Goal: Transaction & Acquisition: Purchase product/service

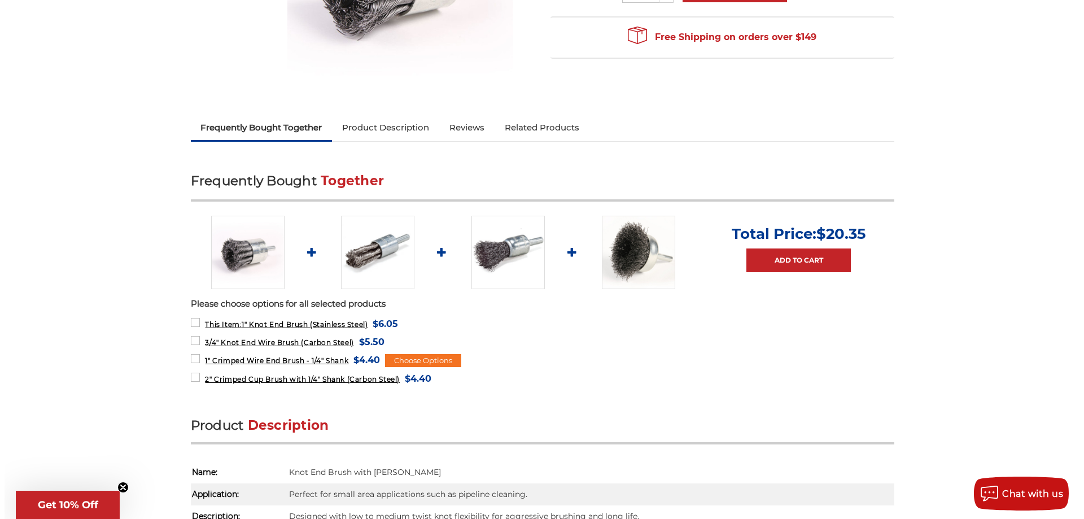
scroll to position [339, 0]
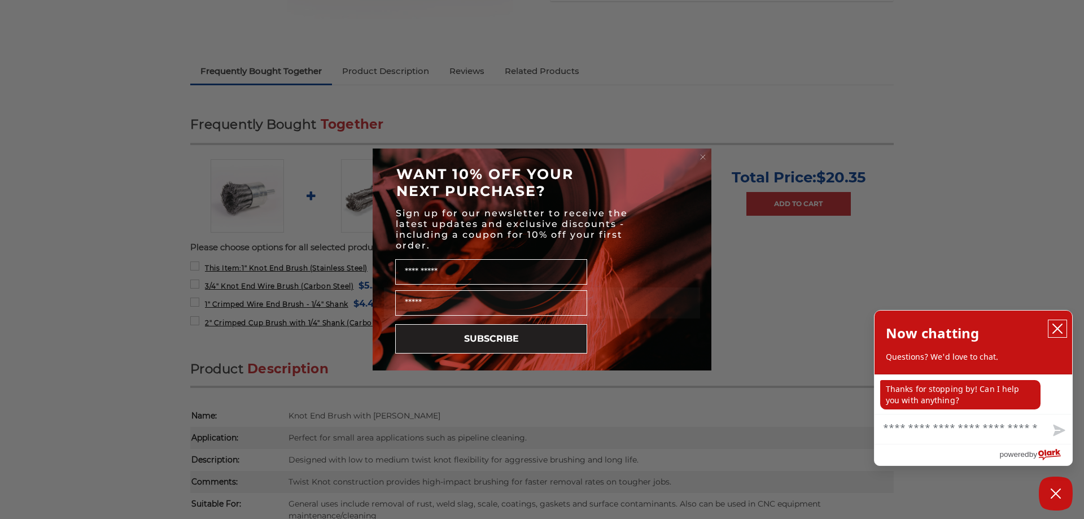
click at [1059, 325] on icon "close chatbox" at bounding box center [1056, 328] width 11 height 11
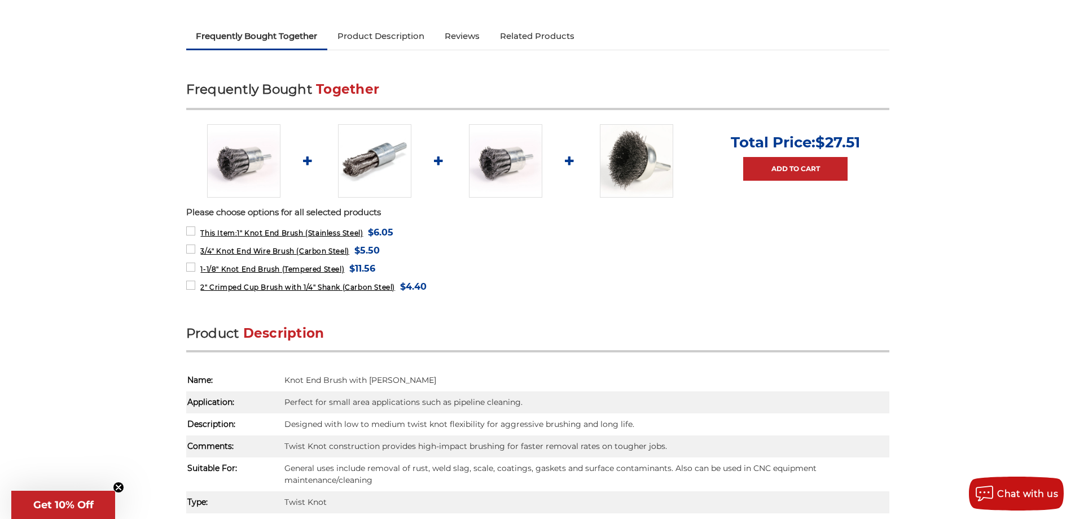
scroll to position [395, 0]
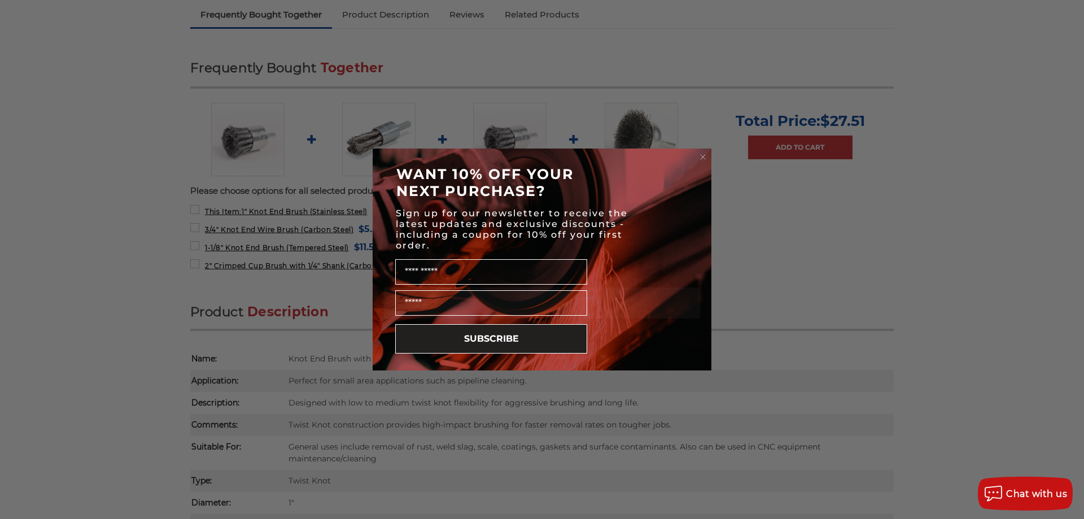
click at [704, 155] on circle "Close dialog" at bounding box center [703, 157] width 11 height 11
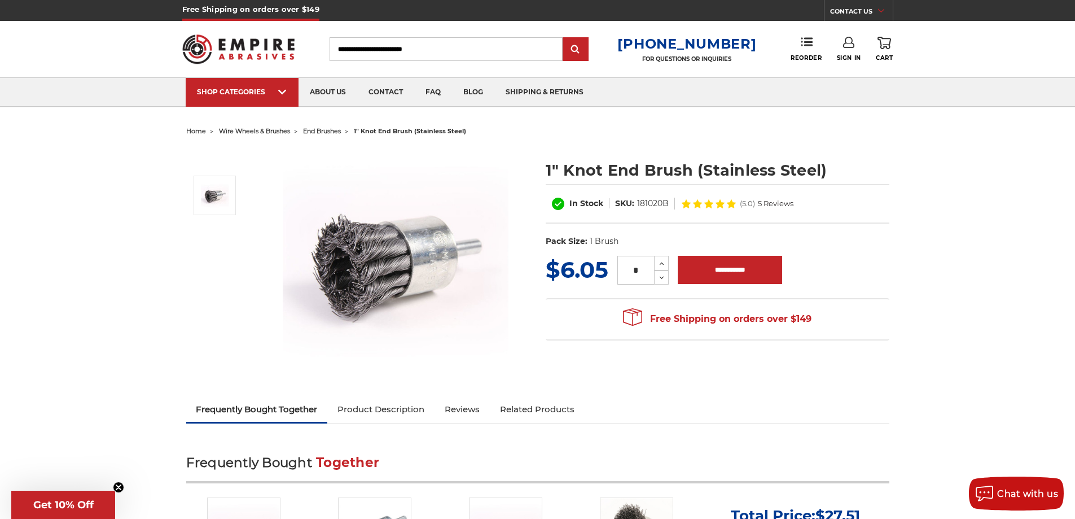
scroll to position [0, 0]
click at [661, 264] on icon at bounding box center [662, 264] width 8 height 10
type input "*"
click at [700, 268] on input "**********" at bounding box center [730, 270] width 104 height 28
type input "**********"
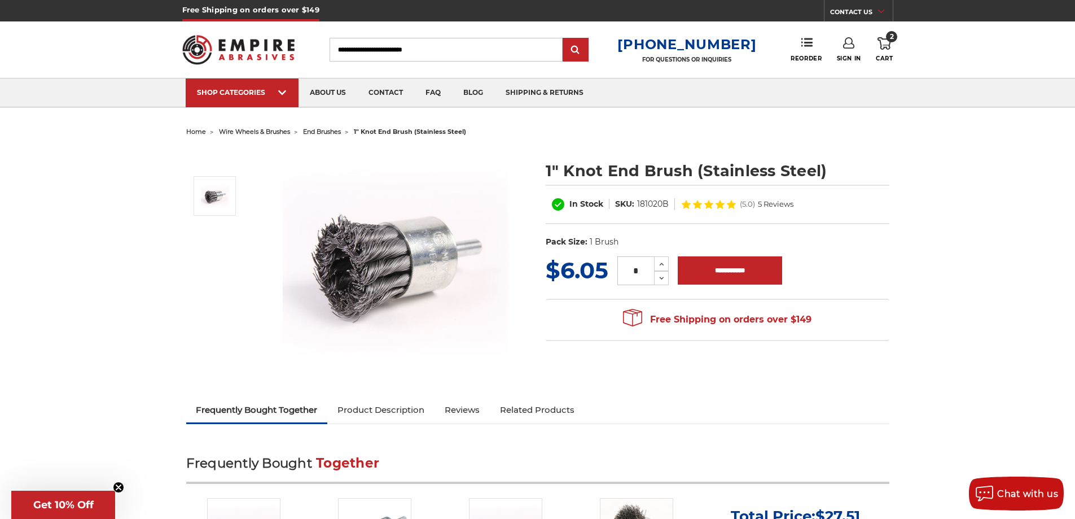
click at [884, 43] on icon at bounding box center [885, 43] width 14 height 12
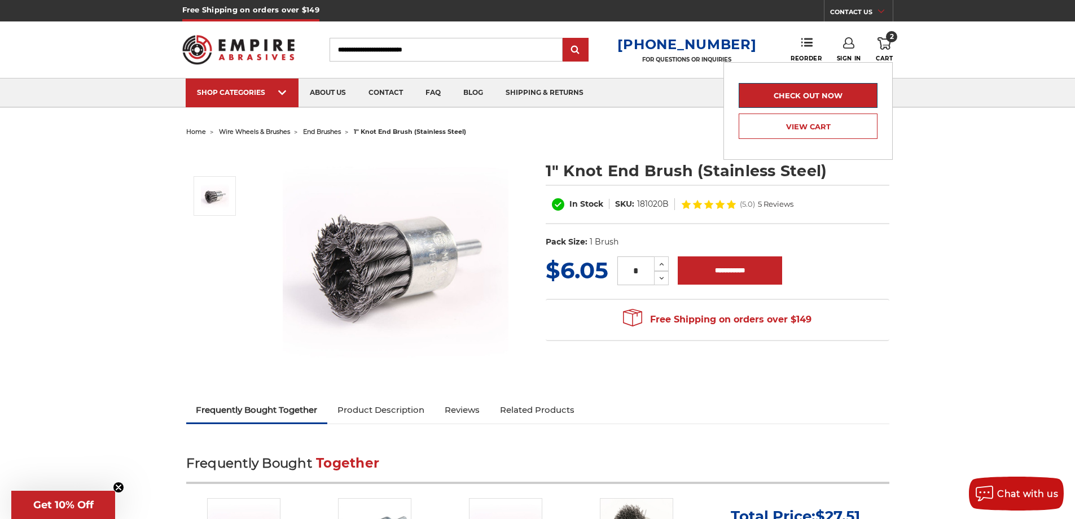
click at [830, 93] on link "Check out now" at bounding box center [808, 95] width 139 height 25
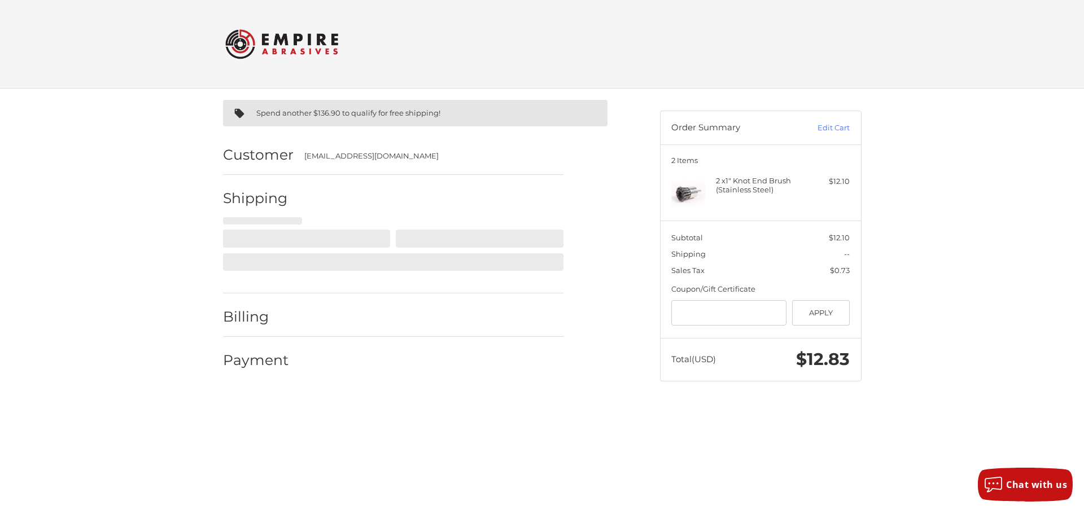
select select "**"
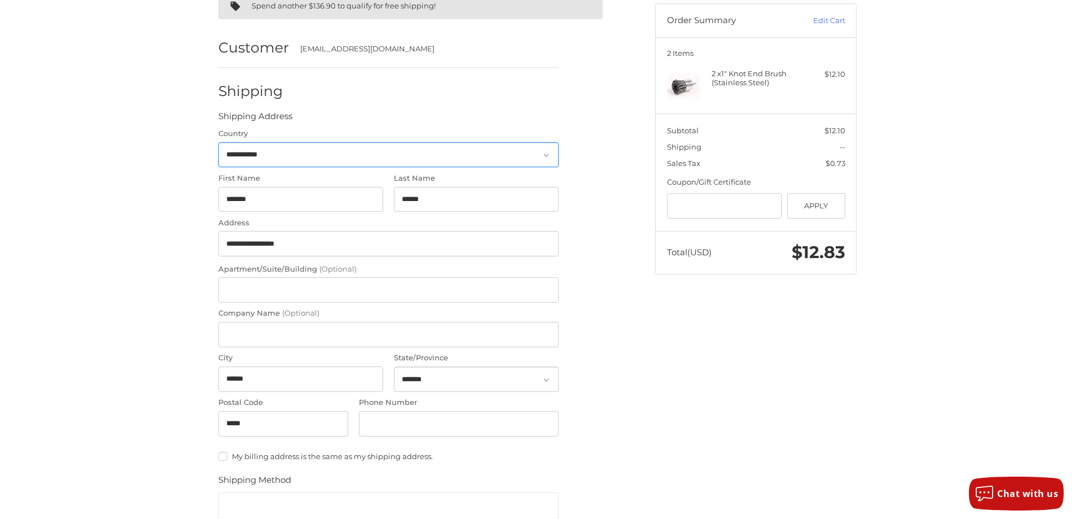
scroll to position [127, 0]
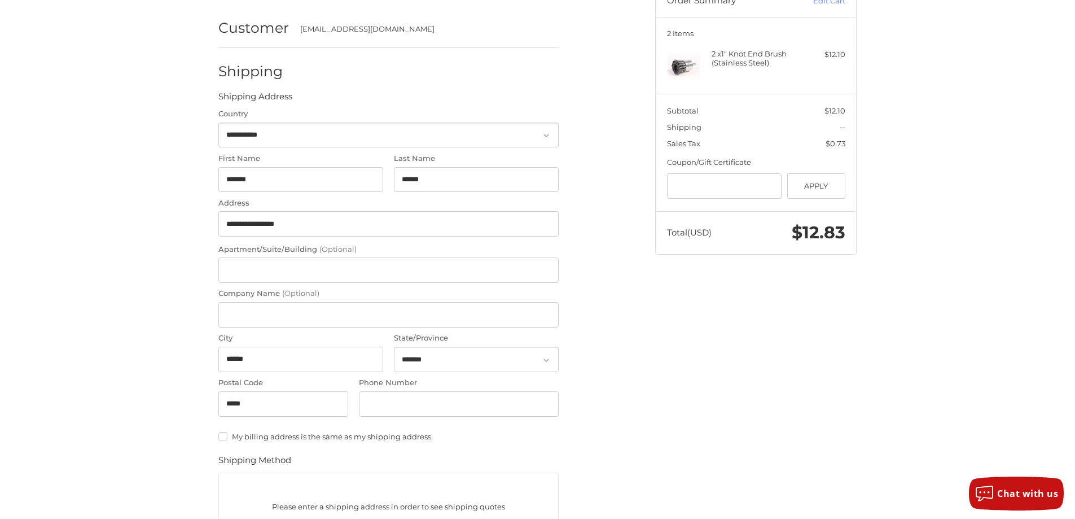
click at [223, 435] on label "My billing address is the same as my shipping address." at bounding box center [388, 436] width 340 height 9
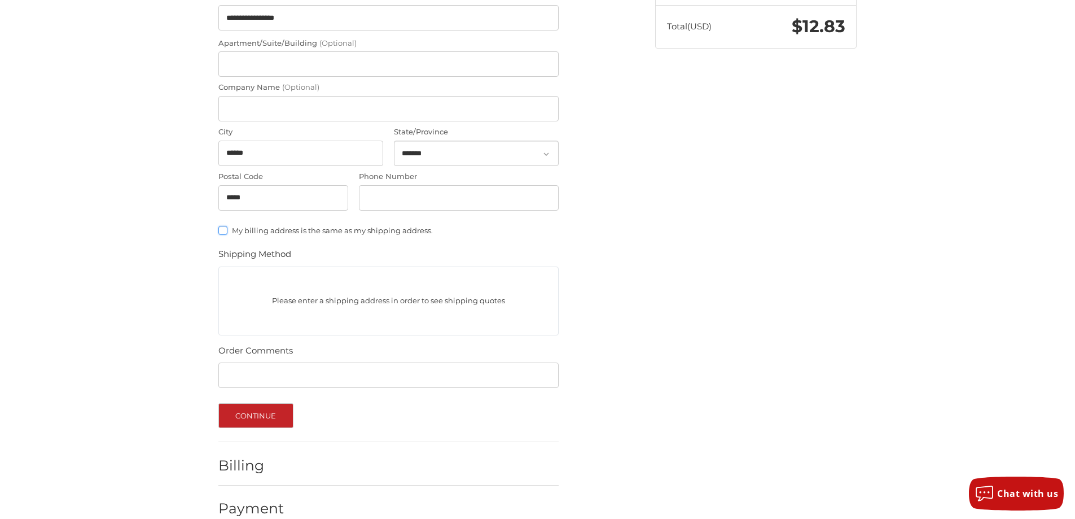
scroll to position [353, 0]
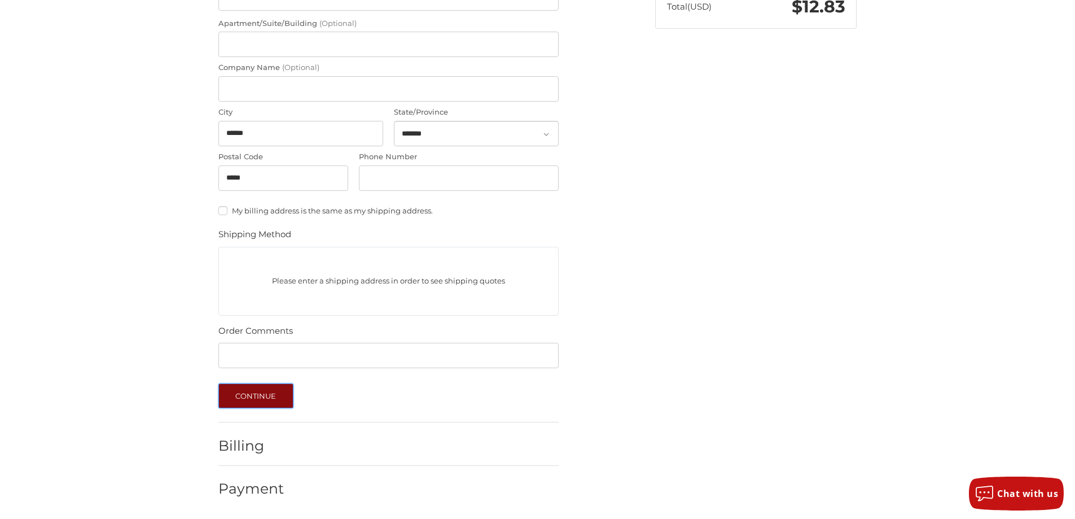
click at [249, 389] on button "Continue" at bounding box center [255, 395] width 75 height 25
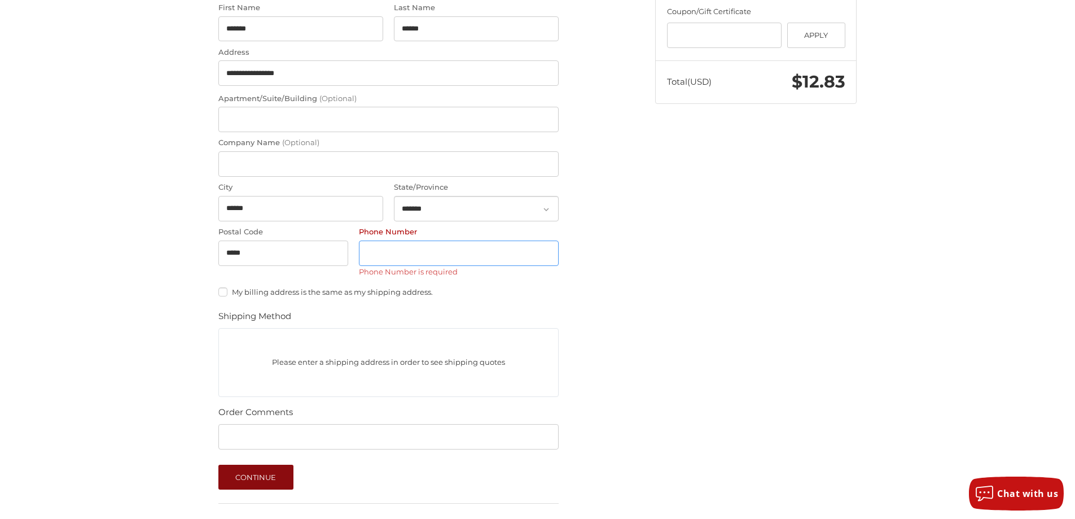
scroll to position [270, 0]
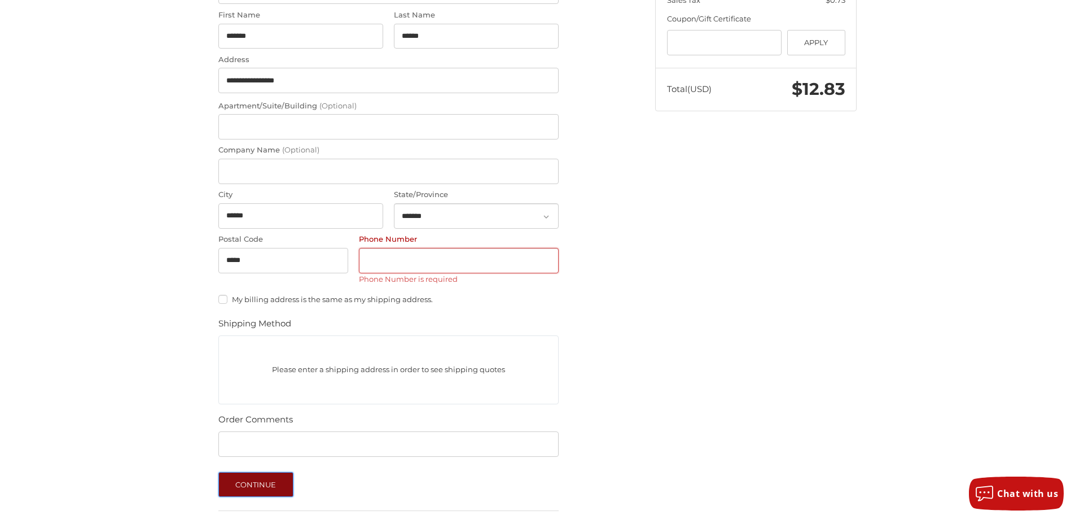
click at [236, 488] on button "Continue" at bounding box center [255, 484] width 75 height 25
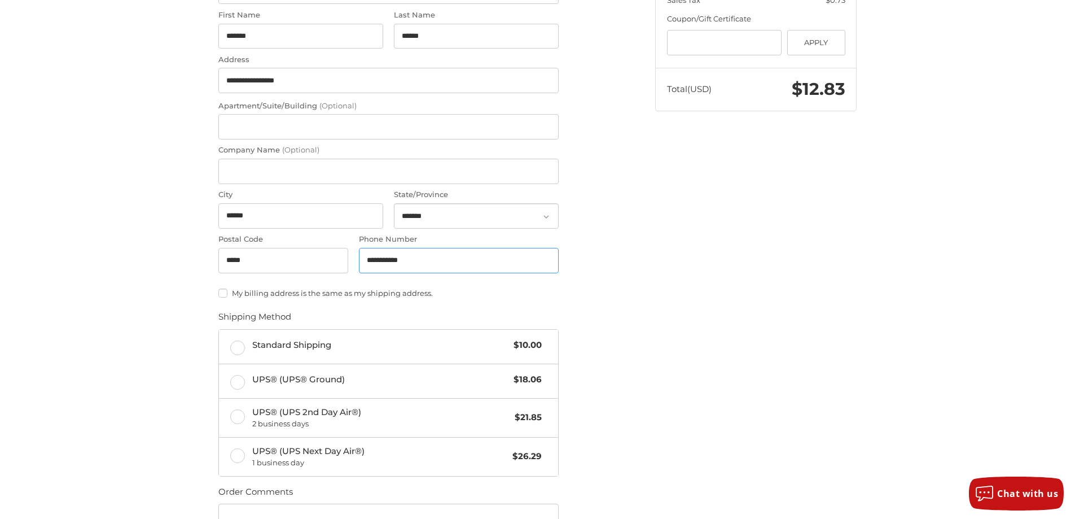
type input "**********"
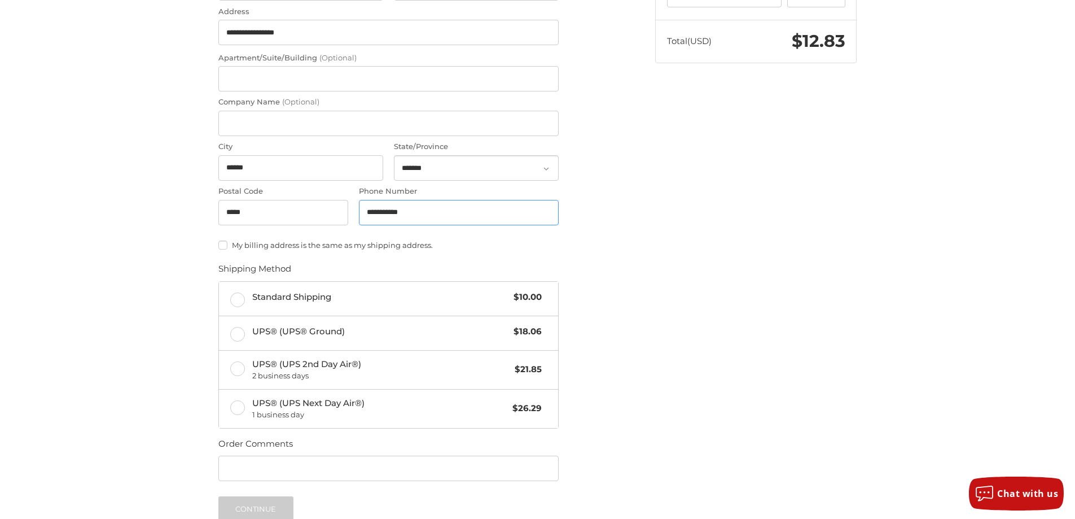
scroll to position [375, 0]
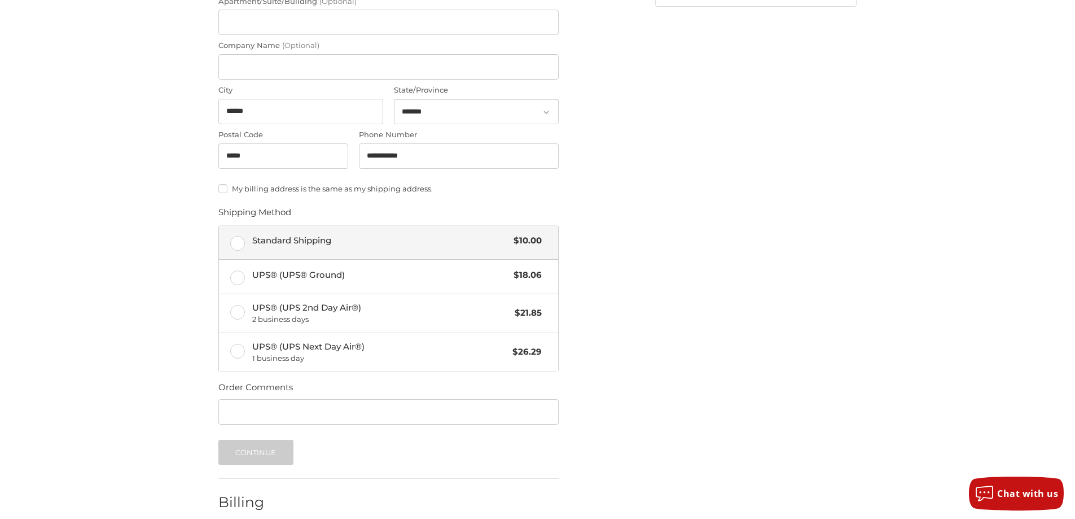
click at [235, 242] on label "Standard Shipping $10.00" at bounding box center [388, 242] width 339 height 34
click at [251, 453] on button "Continue" at bounding box center [255, 452] width 75 height 25
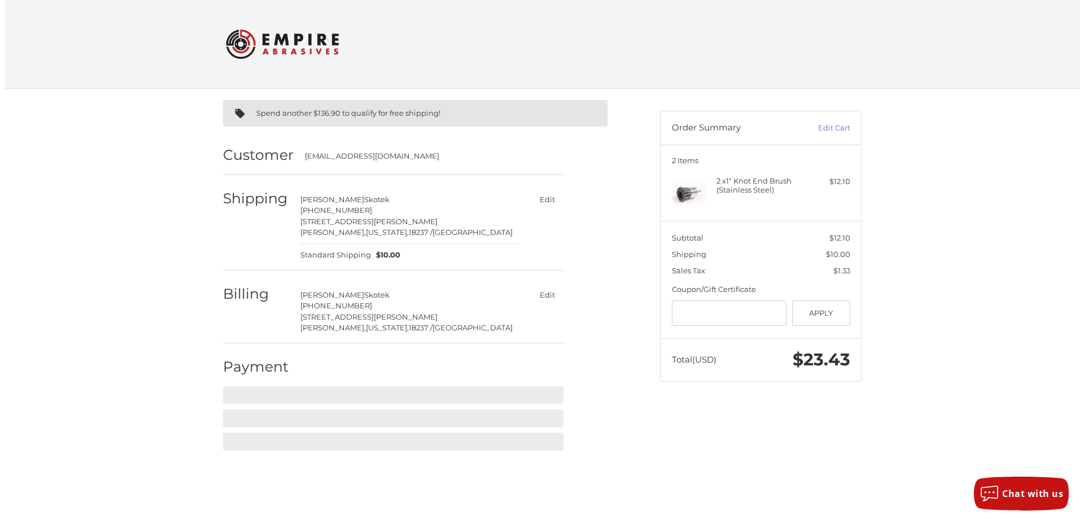
scroll to position [0, 0]
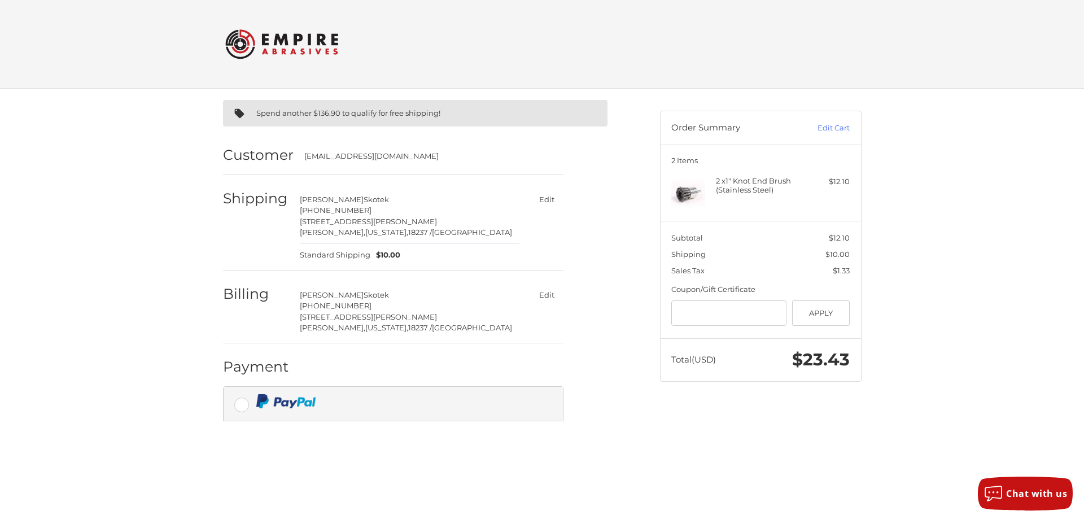
click at [349, 405] on div at bounding box center [401, 401] width 290 height 14
